Goal: Task Accomplishment & Management: Use online tool/utility

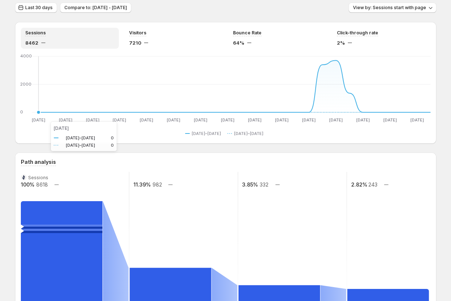
scroll to position [19, 0]
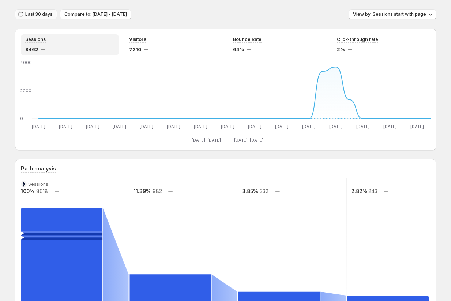
click at [36, 15] on span "Last 30 days" at bounding box center [38, 14] width 27 height 6
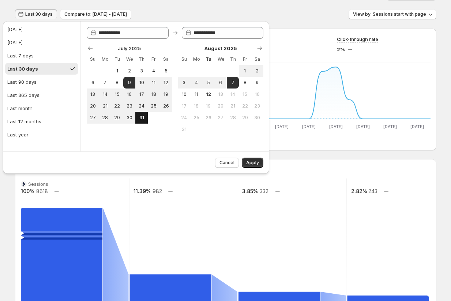
click at [139, 115] on span "31" at bounding box center [141, 118] width 6 height 6
type input "**********"
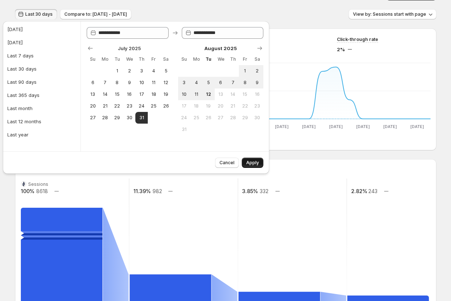
click at [260, 161] on button "Apply" at bounding box center [253, 163] width 22 height 10
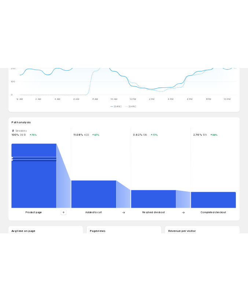
scroll to position [0, 0]
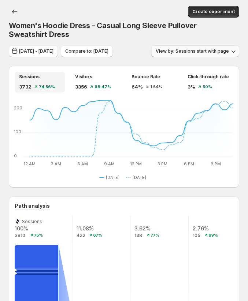
click at [229, 52] on icon "button" at bounding box center [232, 51] width 7 height 7
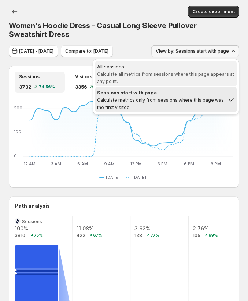
click at [150, 76] on span "Calculate all metrics from sessions where this page appears at any point." at bounding box center [165, 77] width 137 height 13
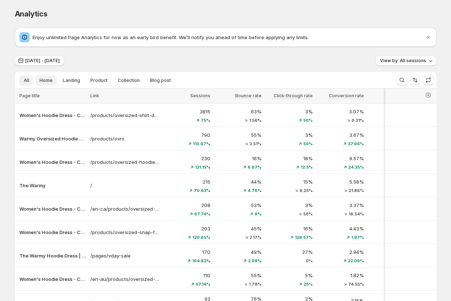
click at [45, 81] on span "Home" at bounding box center [45, 81] width 13 height 6
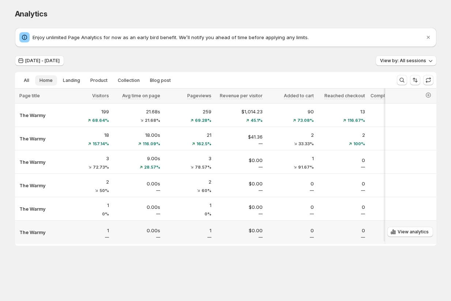
scroll to position [0, 472]
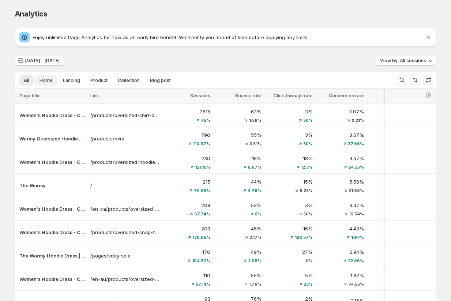
click at [46, 83] on span "Home" at bounding box center [45, 81] width 13 height 6
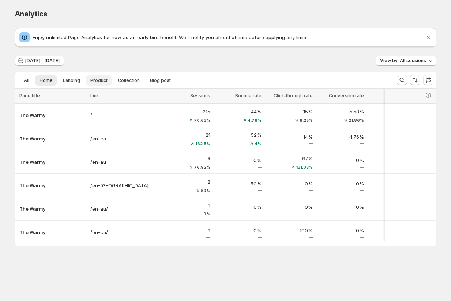
click at [94, 80] on span "Product" at bounding box center [98, 81] width 17 height 6
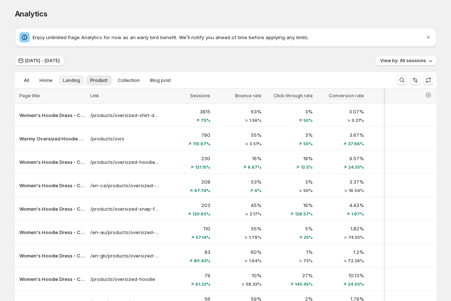
click at [65, 82] on span "Landing" at bounding box center [71, 81] width 17 height 6
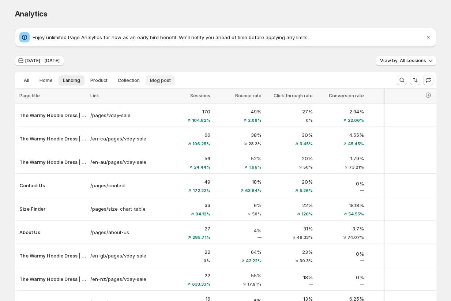
click at [162, 81] on span "Blog post" at bounding box center [160, 81] width 21 height 6
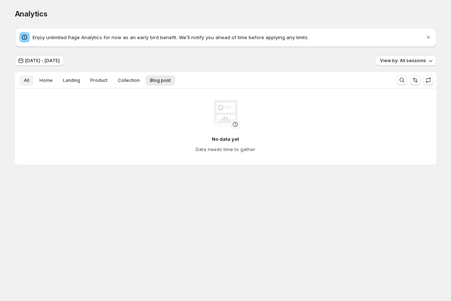
click at [33, 83] on button "All" at bounding box center [26, 80] width 14 height 10
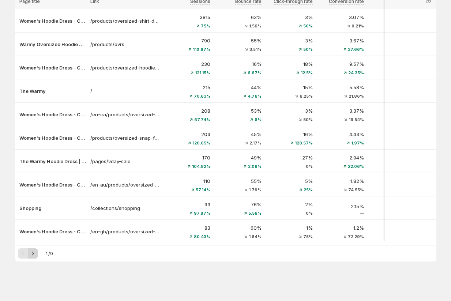
click at [33, 254] on icon "Next" at bounding box center [32, 253] width 7 height 7
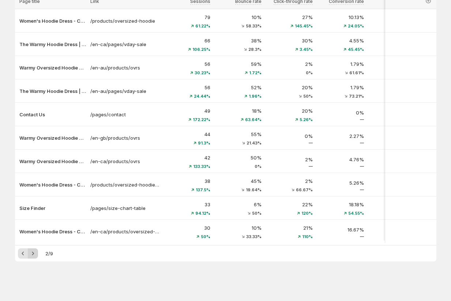
click at [33, 254] on icon "Next" at bounding box center [32, 253] width 7 height 7
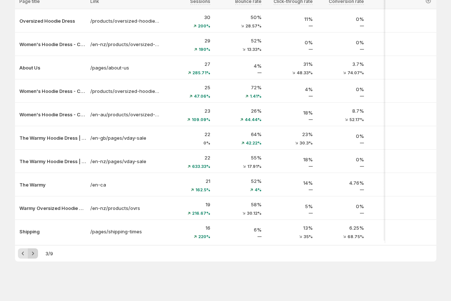
click at [33, 254] on icon "Next" at bounding box center [32, 253] width 7 height 7
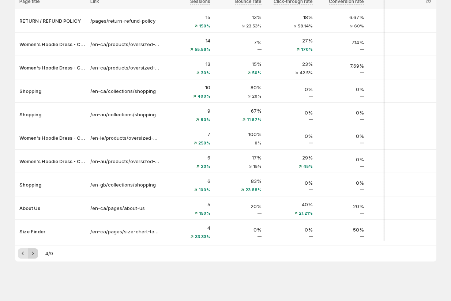
click at [33, 254] on icon "Next" at bounding box center [32, 253] width 7 height 7
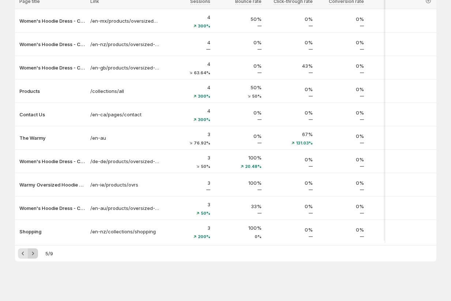
click at [33, 254] on icon "Next" at bounding box center [32, 253] width 7 height 7
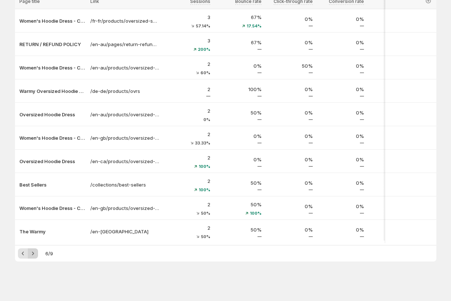
click at [33, 254] on icon "Next" at bounding box center [32, 253] width 7 height 7
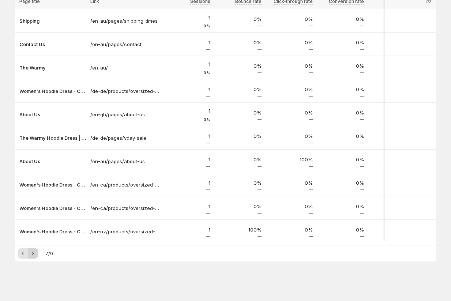
click at [33, 254] on icon "Next" at bounding box center [32, 253] width 7 height 7
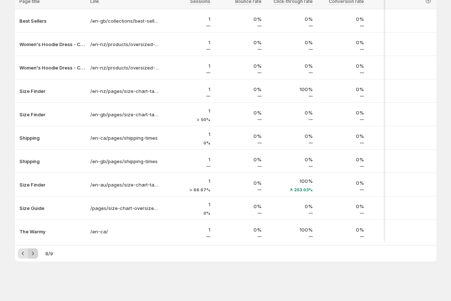
click at [33, 254] on icon "Next" at bounding box center [32, 253] width 7 height 7
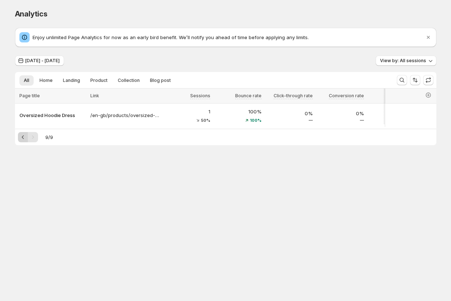
click at [24, 138] on icon "Previous" at bounding box center [22, 136] width 7 height 7
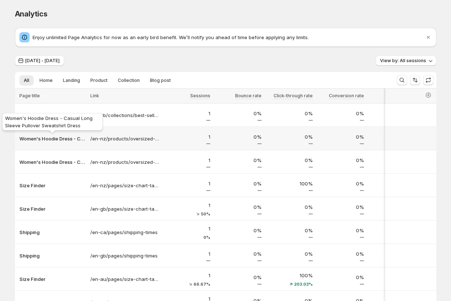
click at [24, 138] on p "Women's Hoodie Dress - Casual Long Sleeve Pullover Sweatshirt Dress" at bounding box center [52, 138] width 67 height 7
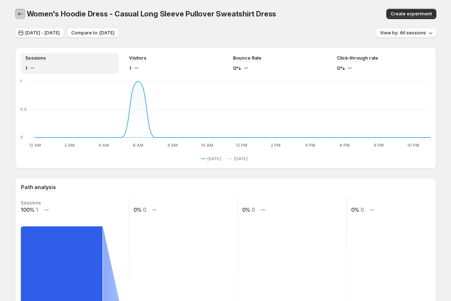
click at [19, 15] on icon "button" at bounding box center [20, 14] width 5 height 4
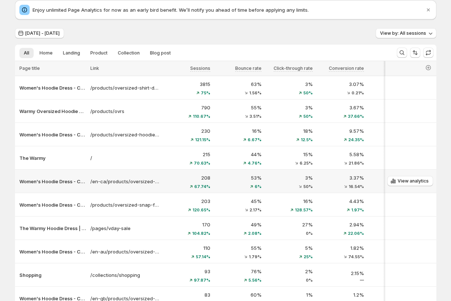
scroll to position [32, 0]
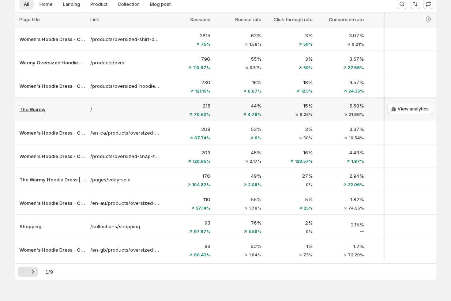
scroll to position [84, 0]
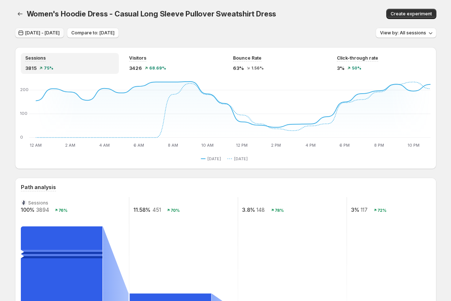
click at [58, 35] on span "[DATE] - [DATE]" at bounding box center [42, 33] width 34 height 6
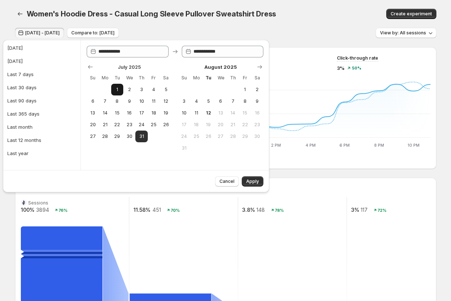
click at [116, 91] on span "1" at bounding box center [117, 90] width 6 height 6
type input "**********"
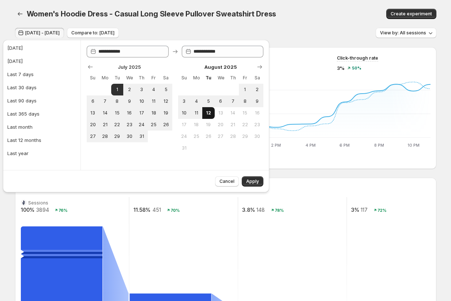
click at [207, 114] on span "12" at bounding box center [208, 113] width 6 height 6
type input "**********"
click at [247, 180] on span "Apply" at bounding box center [252, 181] width 13 height 6
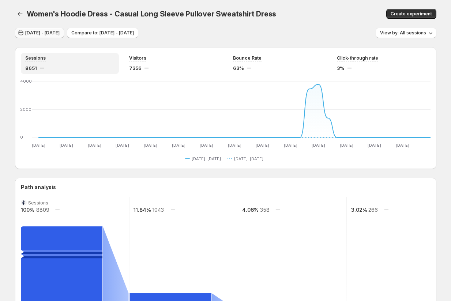
click at [57, 34] on span "[DATE] - [DATE]" at bounding box center [42, 33] width 34 height 6
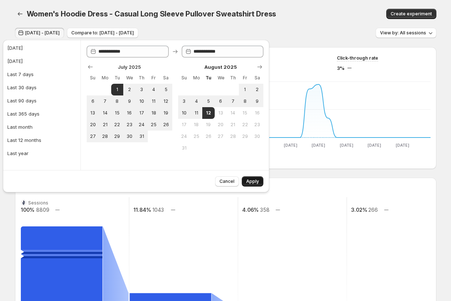
click at [247, 181] on span "Apply" at bounding box center [252, 181] width 13 height 6
